Goal: Task Accomplishment & Management: Use online tool/utility

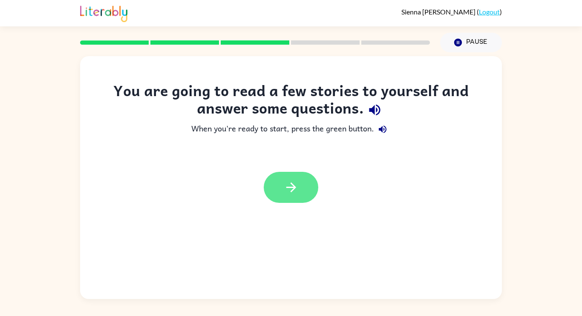
click at [298, 187] on button "button" at bounding box center [291, 187] width 54 height 31
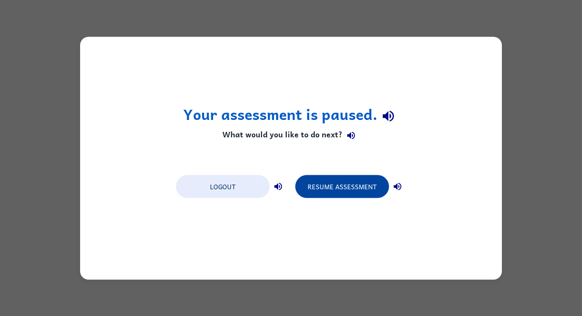
click at [330, 186] on button "Resume Assessment" at bounding box center [342, 186] width 94 height 23
click at [367, 183] on button "Resume Assessment" at bounding box center [342, 186] width 94 height 23
click at [348, 186] on button "Resume Assessment" at bounding box center [342, 186] width 94 height 23
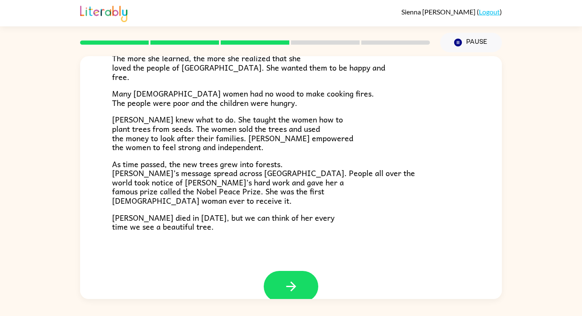
scroll to position [240, 0]
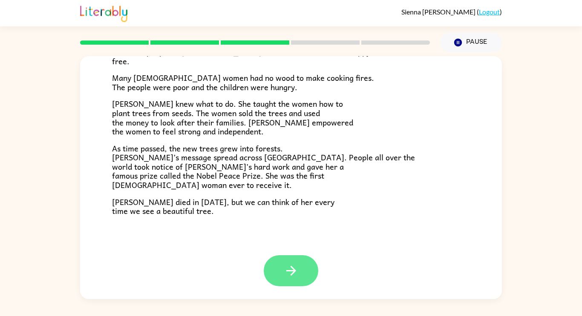
click at [287, 264] on icon "button" at bounding box center [291, 271] width 15 height 15
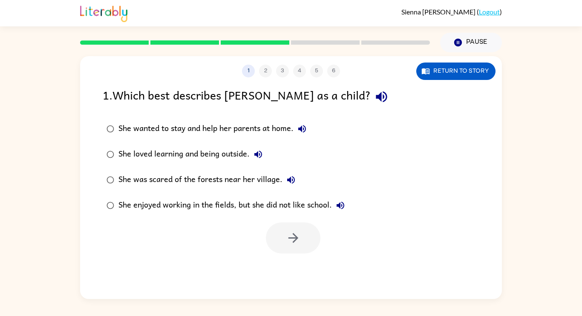
click at [228, 156] on div "She loved learning and being outside." at bounding box center [192, 154] width 148 height 17
click at [284, 237] on button "button" at bounding box center [293, 238] width 54 height 31
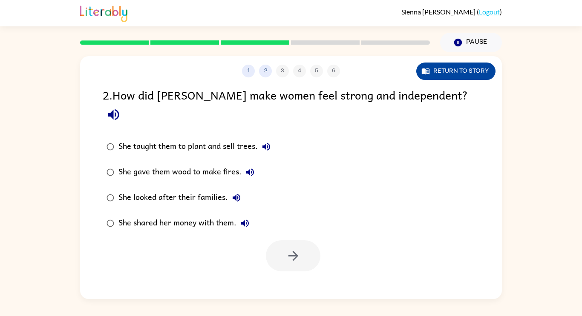
click at [448, 68] on button "Return to story" at bounding box center [455, 71] width 79 height 17
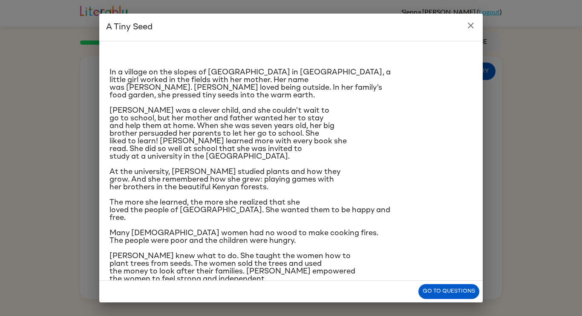
scroll to position [86, 0]
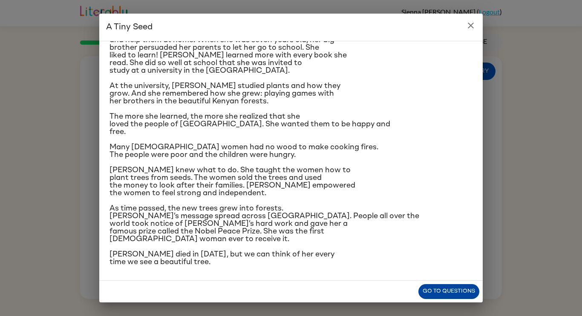
click at [436, 295] on button "Go to questions" at bounding box center [448, 291] width 61 height 15
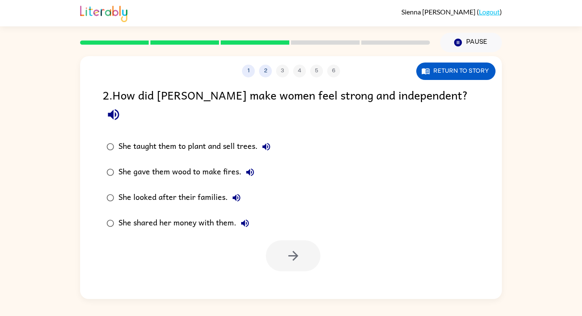
click at [189, 189] on div "She looked after their families." at bounding box center [181, 197] width 126 height 17
click at [190, 189] on div "She looked after their families." at bounding box center [181, 197] width 126 height 17
click at [169, 138] on div "She taught them to plant and sell trees." at bounding box center [196, 146] width 156 height 17
click at [296, 246] on button "button" at bounding box center [293, 256] width 54 height 31
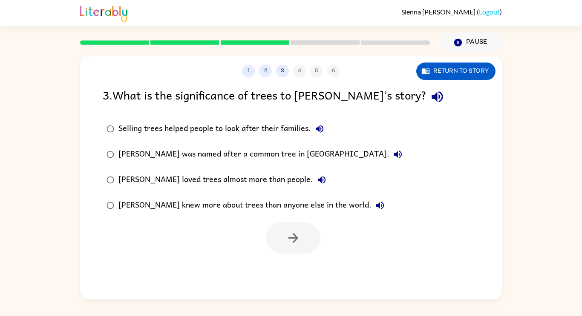
click at [189, 134] on div "Selling trees helped people to look after their families." at bounding box center [222, 128] width 209 height 17
click at [301, 241] on button "button" at bounding box center [293, 238] width 54 height 31
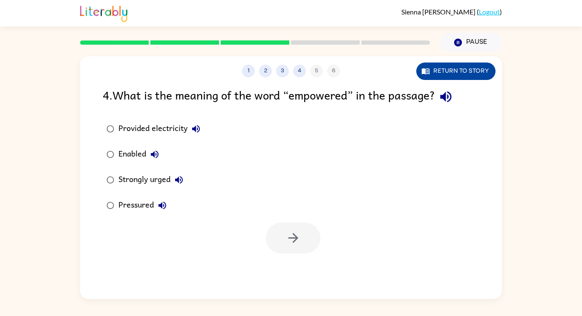
click at [430, 77] on button "Return to story" at bounding box center [455, 71] width 79 height 17
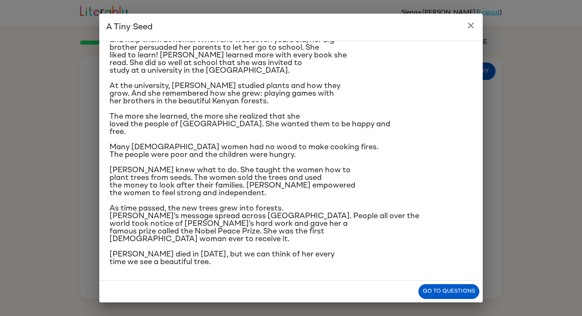
scroll to position [84, 0]
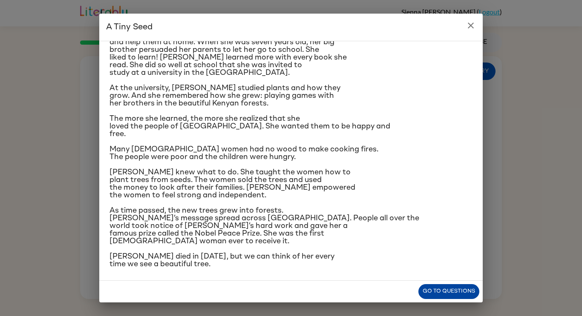
click at [424, 294] on button "Go to questions" at bounding box center [448, 291] width 61 height 15
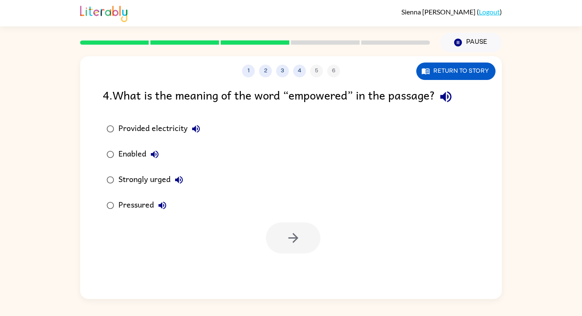
click at [134, 204] on div "Pressured" at bounding box center [144, 205] width 52 height 17
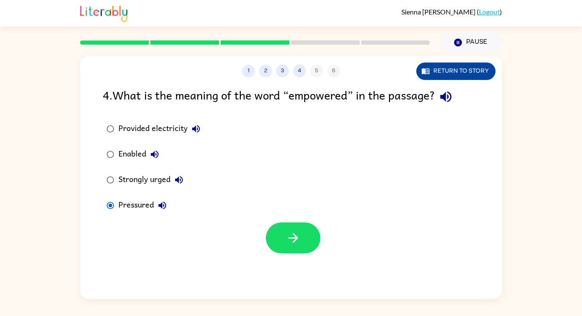
click at [428, 74] on icon "button" at bounding box center [425, 72] width 8 height 6
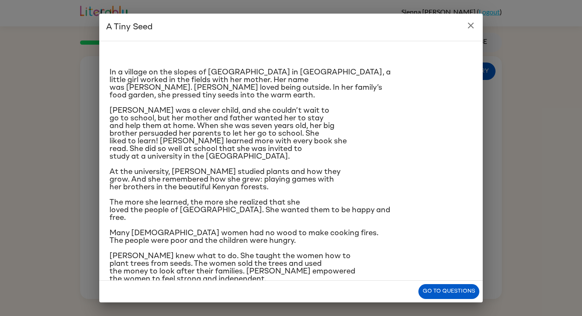
scroll to position [86, 0]
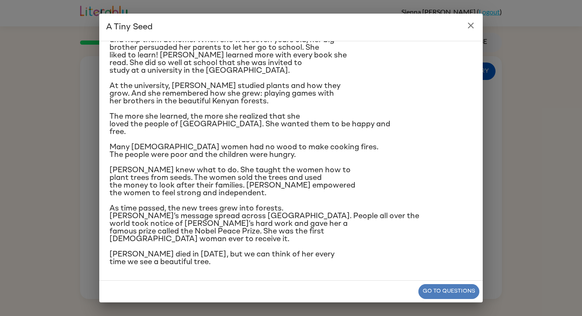
click at [437, 295] on button "Go to questions" at bounding box center [448, 291] width 61 height 15
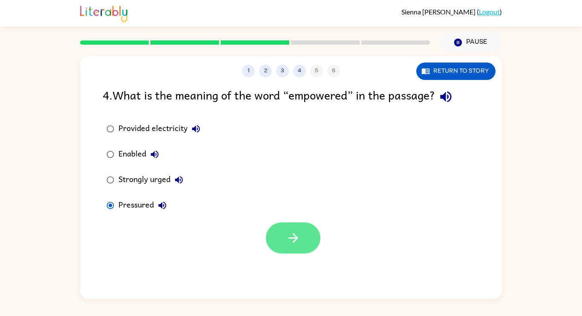
click at [303, 238] on button "button" at bounding box center [293, 238] width 54 height 31
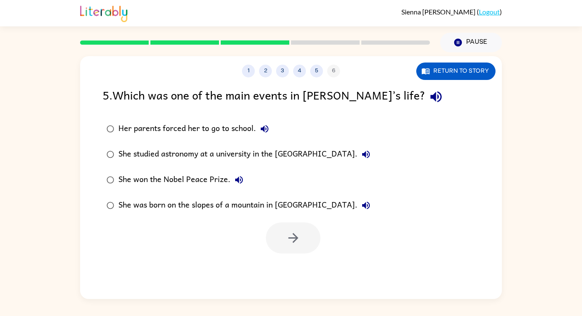
click at [305, 157] on div "She studied astronomy at a university in the [GEOGRAPHIC_DATA]." at bounding box center [246, 154] width 256 height 17
click at [301, 234] on button "button" at bounding box center [293, 238] width 54 height 31
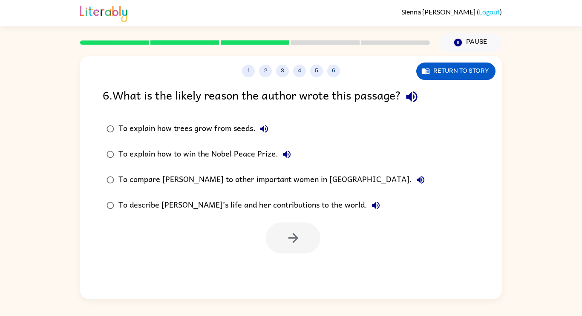
click at [258, 209] on div "To describe [PERSON_NAME]’s life and her contributions to the world." at bounding box center [251, 205] width 266 height 17
click at [317, 243] on button "button" at bounding box center [293, 238] width 54 height 31
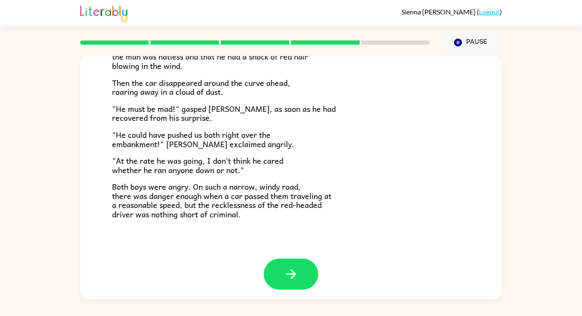
scroll to position [236, 0]
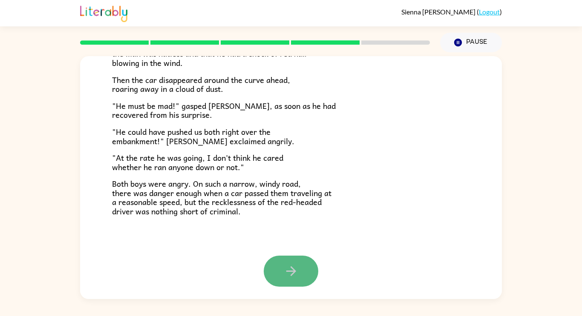
click at [275, 270] on button "button" at bounding box center [291, 271] width 54 height 31
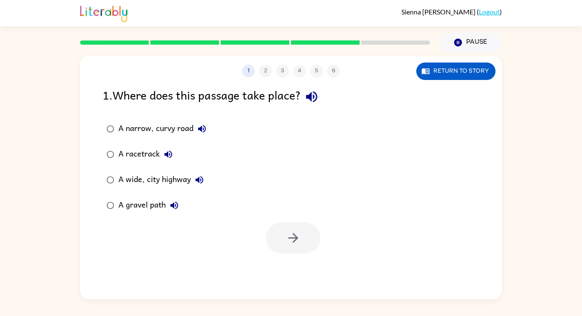
click at [143, 207] on div "A gravel path" at bounding box center [150, 205] width 64 height 17
click at [296, 250] on button "button" at bounding box center [293, 238] width 54 height 31
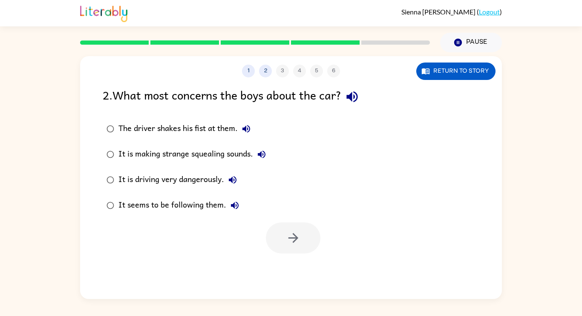
click at [152, 180] on div "It is driving very dangerously." at bounding box center [179, 180] width 123 height 17
click at [318, 236] on button "button" at bounding box center [293, 238] width 54 height 31
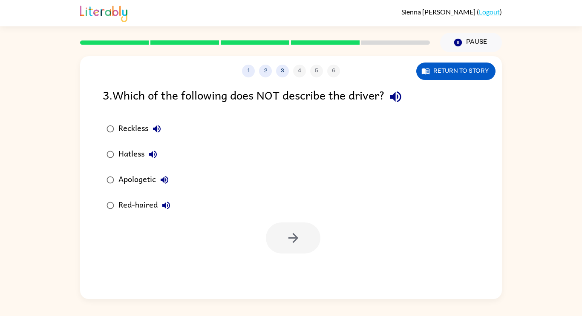
click at [144, 181] on div "Apologetic" at bounding box center [145, 180] width 54 height 17
click at [283, 231] on button "button" at bounding box center [293, 238] width 54 height 31
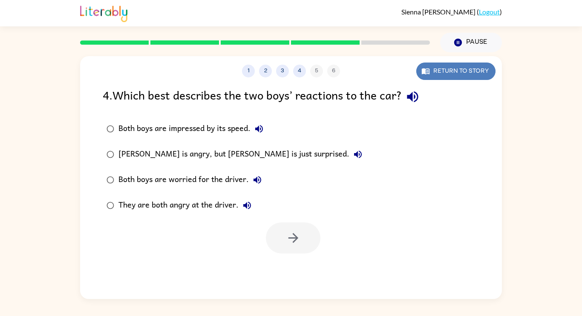
click at [433, 69] on button "Return to story" at bounding box center [455, 71] width 79 height 17
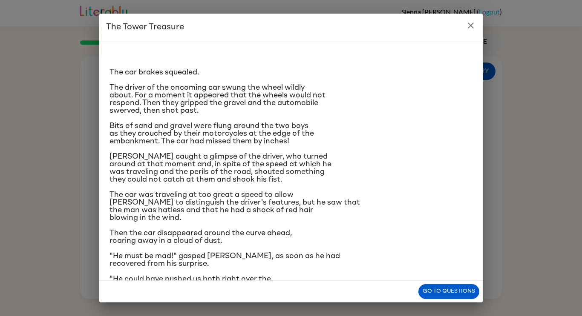
scroll to position [86, 0]
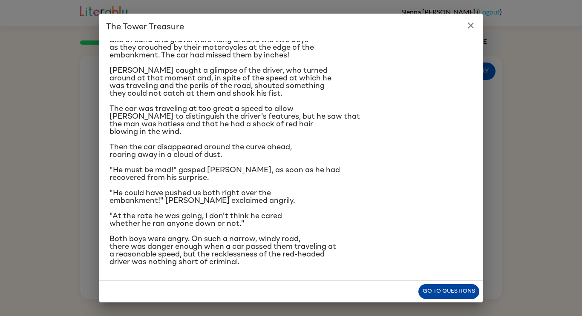
click at [438, 292] on button "Go to questions" at bounding box center [448, 291] width 61 height 15
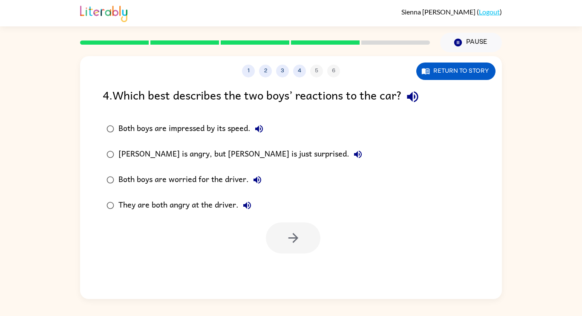
click at [189, 154] on div "[PERSON_NAME] is angry, but [PERSON_NAME] is just surprised." at bounding box center [242, 154] width 248 height 17
click at [305, 237] on button "button" at bounding box center [293, 238] width 54 height 31
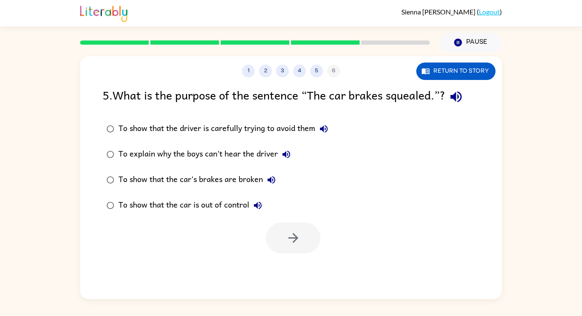
click at [181, 205] on div "To show that the car is out of control" at bounding box center [192, 205] width 148 height 17
click at [289, 243] on icon "button" at bounding box center [293, 238] width 15 height 15
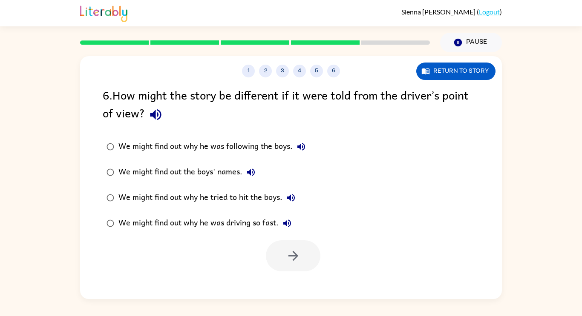
click at [250, 218] on div "We might find out why he was driving so fast." at bounding box center [206, 223] width 177 height 17
click at [304, 256] on button "button" at bounding box center [293, 256] width 54 height 31
